Goal: Task Accomplishment & Management: Manage account settings

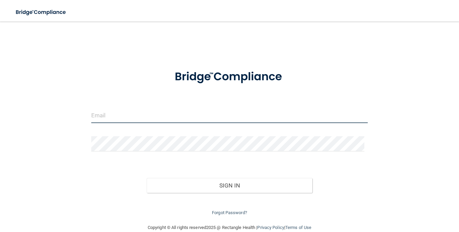
click at [144, 110] on input "email" at bounding box center [229, 115] width 276 height 15
type input "[PERSON_NAME][EMAIL_ADDRESS][PERSON_NAME][DOMAIN_NAME]"
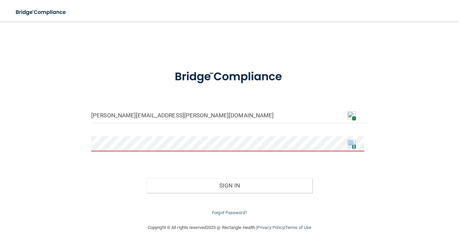
click at [351, 144] on div "1" at bounding box center [351, 144] width 8 height 8
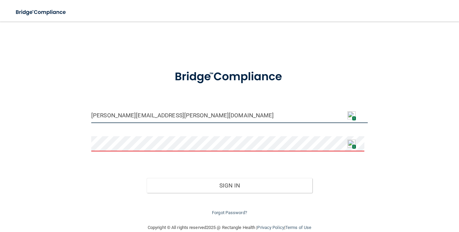
click at [219, 112] on input "[PERSON_NAME][EMAIL_ADDRESS][PERSON_NAME][DOMAIN_NAME]" at bounding box center [229, 115] width 276 height 15
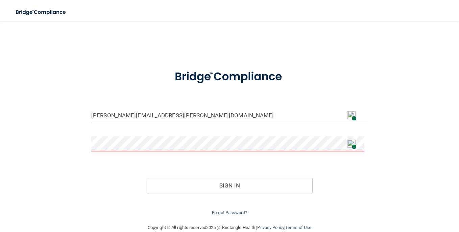
click at [203, 134] on form "[PERSON_NAME][EMAIL_ADDRESS][PERSON_NAME][DOMAIN_NAME] 1 1 Invalid email/passwo…" at bounding box center [229, 139] width 276 height 155
click at [351, 142] on img at bounding box center [351, 144] width 8 height 8
click at [350, 145] on img at bounding box center [351, 144] width 8 height 8
click at [352, 145] on span "1" at bounding box center [354, 147] width 4 height 5
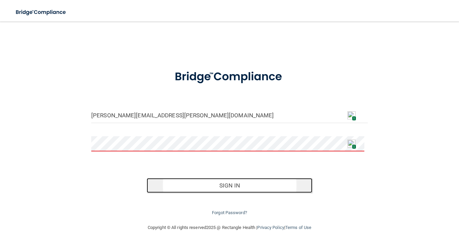
click at [208, 185] on button "Sign In" at bounding box center [230, 185] width 166 height 15
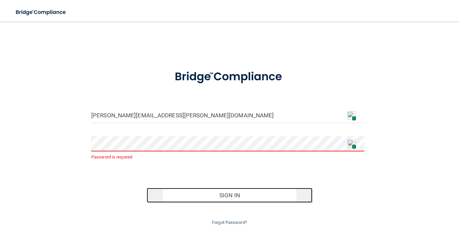
click at [228, 194] on button "Sign In" at bounding box center [230, 195] width 166 height 15
